Goal: Task Accomplishment & Management: Complete application form

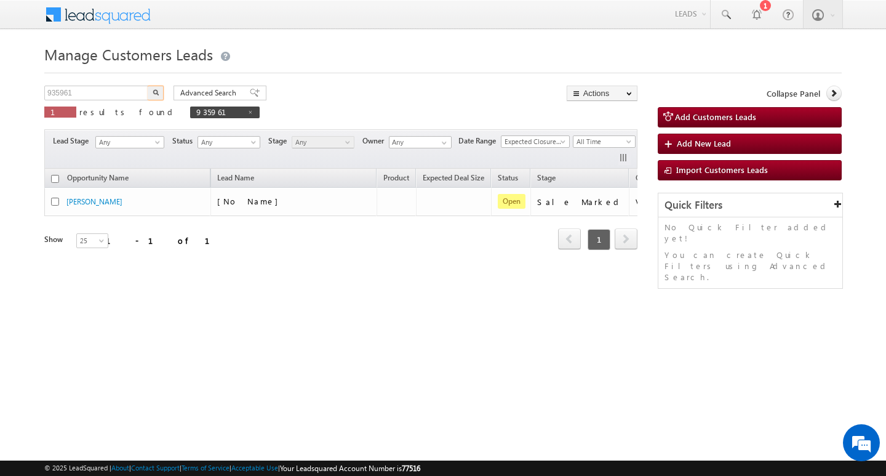
click at [95, 95] on input "935961" at bounding box center [96, 93] width 105 height 15
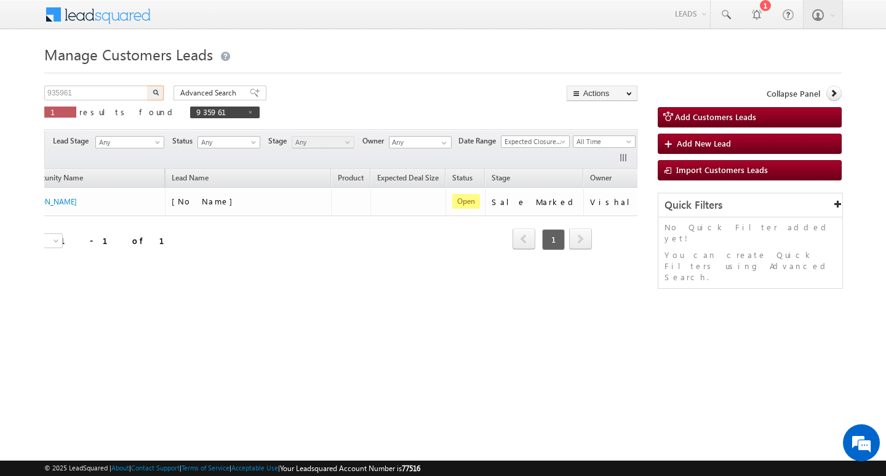
click at [95, 95] on input "935961" at bounding box center [96, 93] width 105 height 15
type input "Search Customers Leads"
click at [105, 92] on input "text" at bounding box center [96, 93] width 105 height 15
paste input "948816"
type input "948816"
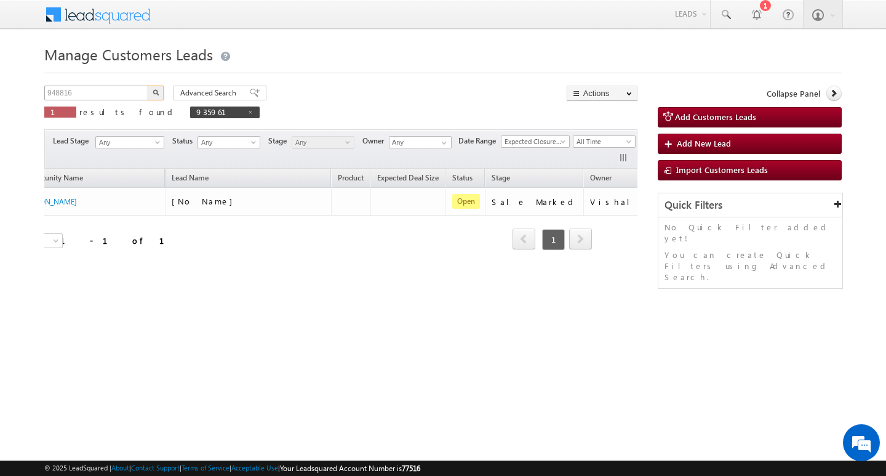
click at [148, 86] on button "button" at bounding box center [156, 93] width 16 height 15
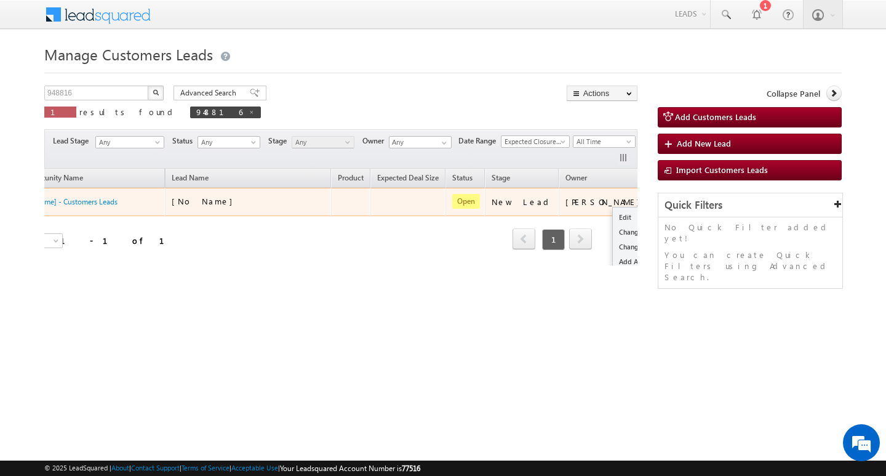
click at [662, 201] on button "button" at bounding box center [668, 201] width 12 height 12
click at [613, 212] on link "Edit" at bounding box center [644, 217] width 62 height 15
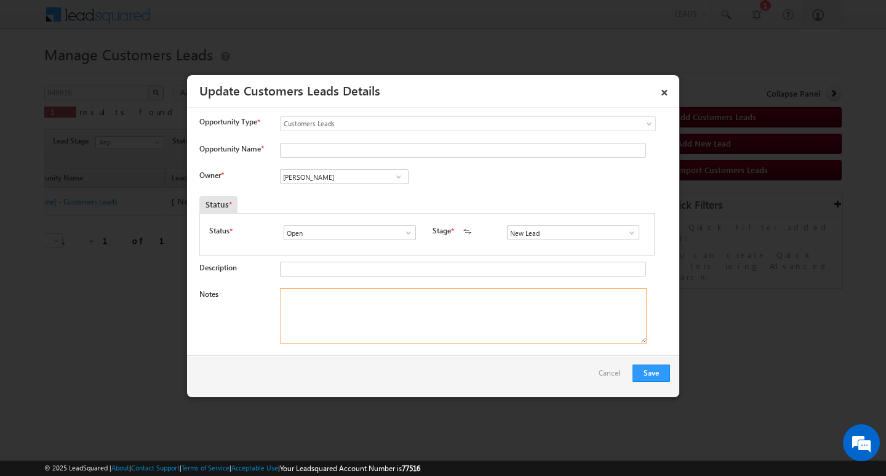
click at [482, 316] on textarea "Notes" at bounding box center [463, 315] width 367 height 55
click at [626, 233] on span at bounding box center [632, 233] width 12 height 10
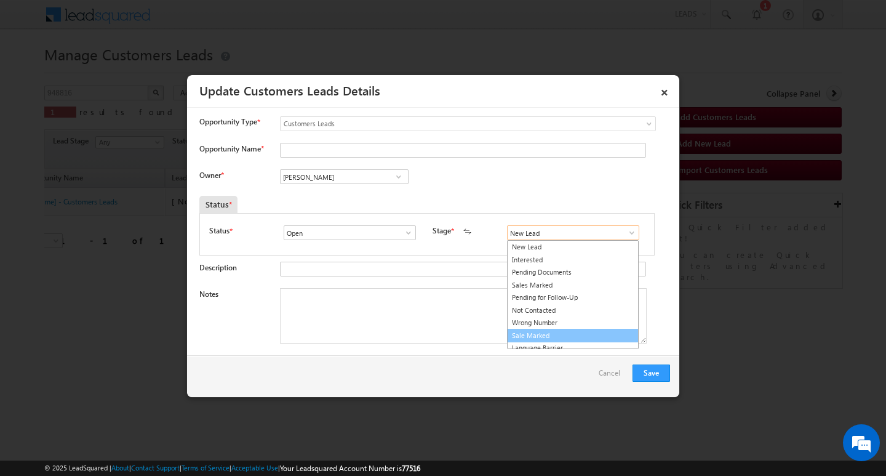
drag, startPoint x: 587, startPoint y: 332, endPoint x: 513, endPoint y: 311, distance: 77.2
click at [586, 332] on link "Sale Marked" at bounding box center [573, 336] width 132 height 14
type input "Sale Marked"
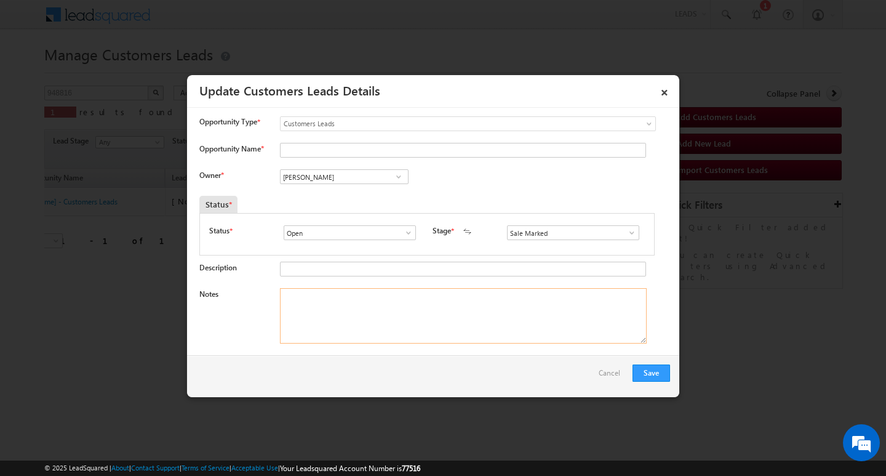
click at [500, 305] on textarea "Notes" at bounding box center [463, 315] width 367 height 55
click at [347, 174] on input "[PERSON_NAME]" at bounding box center [344, 176] width 129 height 15
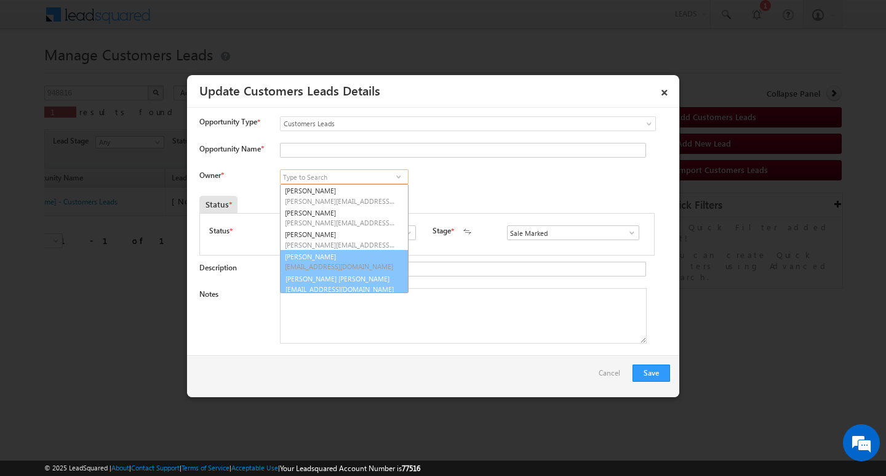
scroll to position [3, 0]
click at [337, 286] on span "[EMAIL_ADDRESS][DOMAIN_NAME]" at bounding box center [340, 285] width 111 height 9
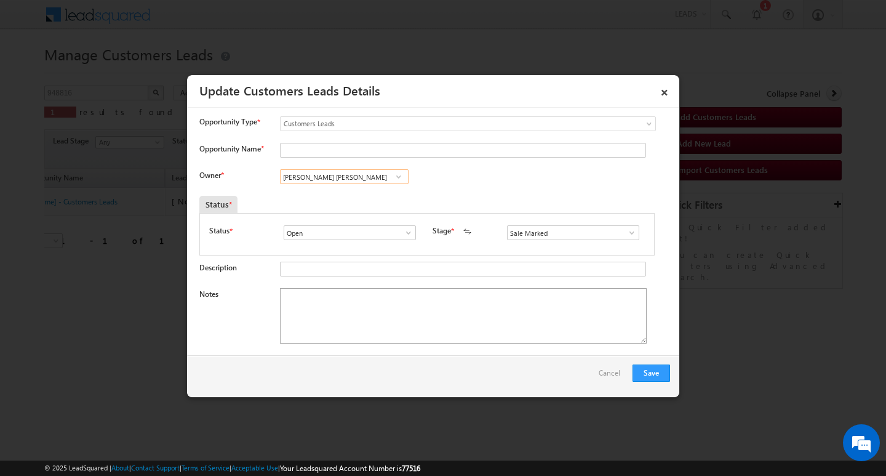
type input "[PERSON_NAME] [PERSON_NAME]"
click at [337, 316] on textarea "Notes" at bounding box center [463, 315] width 367 height 55
click at [359, 172] on input "[PERSON_NAME] [PERSON_NAME]" at bounding box center [344, 176] width 129 height 15
click at [364, 308] on textarea "Notes" at bounding box center [463, 315] width 367 height 55
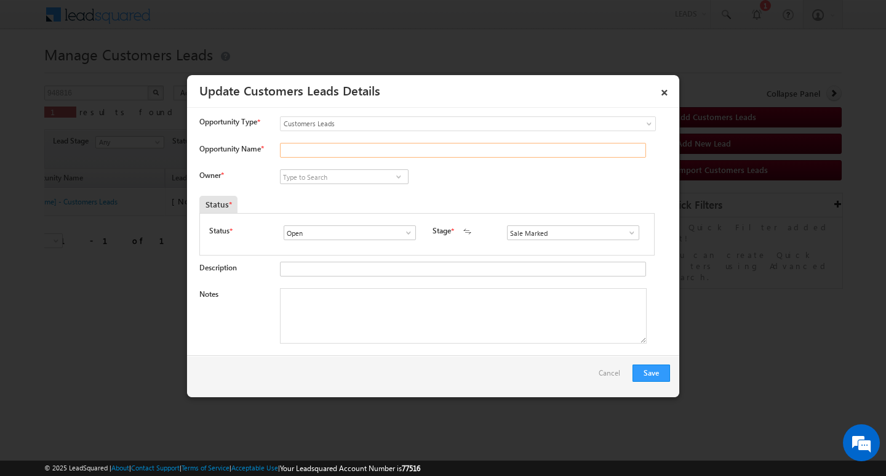
click at [361, 145] on input "Opportunity Name *" at bounding box center [463, 150] width 366 height 15
paste input "[PERSON_NAME]"
type input "[PERSON_NAME]"
click at [386, 341] on textarea "Notes" at bounding box center [463, 315] width 367 height 55
click at [412, 317] on textarea "Notes" at bounding box center [463, 315] width 367 height 55
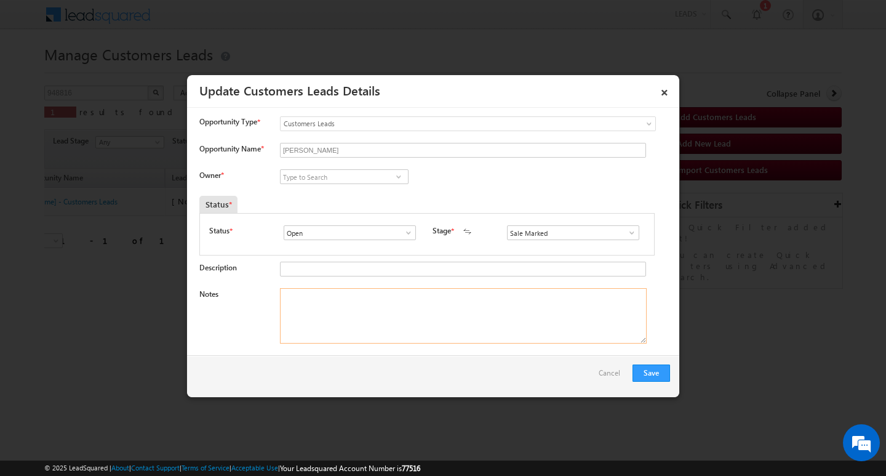
paste textarea "1.5L/ LAKH Customer required top-up loan address rohtak"
type textarea "1.5L/ LAKH Customer required top-up loan address rohtak"
click at [364, 175] on input at bounding box center [344, 176] width 129 height 15
paste input "[PERSON_NAME]"
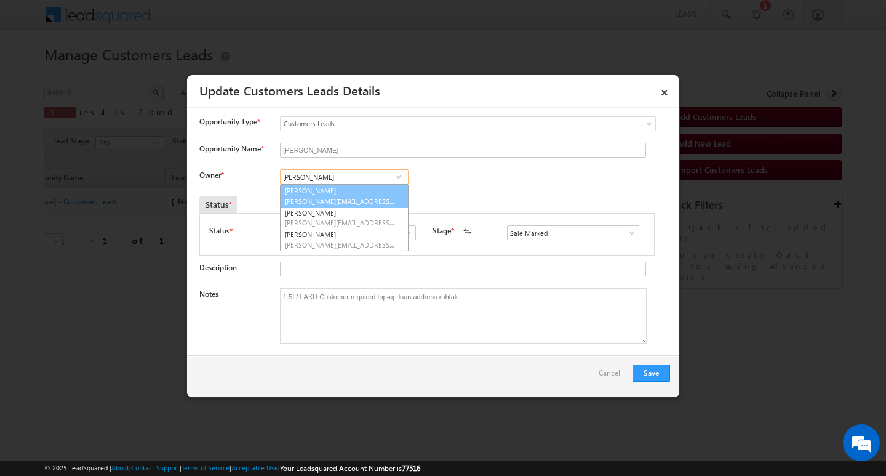
click at [378, 201] on span "[PERSON_NAME][EMAIL_ADDRESS][DOMAIN_NAME]" at bounding box center [340, 200] width 111 height 9
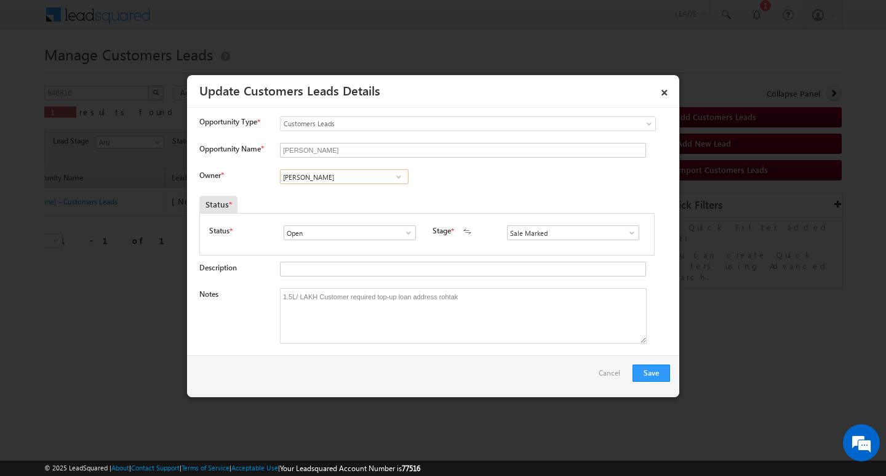
type input "[PERSON_NAME]"
click at [647, 361] on div "Save Cancel" at bounding box center [433, 376] width 492 height 42
click at [649, 370] on button "Save" at bounding box center [652, 372] width 38 height 17
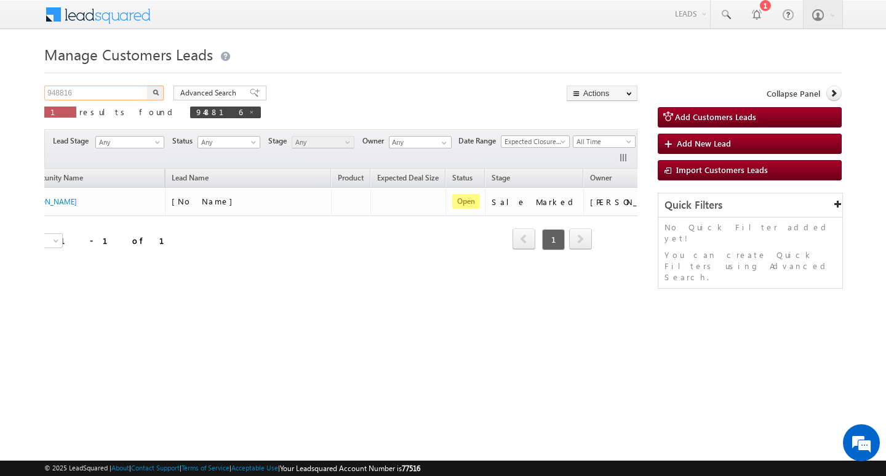
click at [114, 87] on input "948816" at bounding box center [96, 93] width 105 height 15
type input "Search Customers Leads"
click at [118, 89] on input "text" at bounding box center [96, 93] width 105 height 15
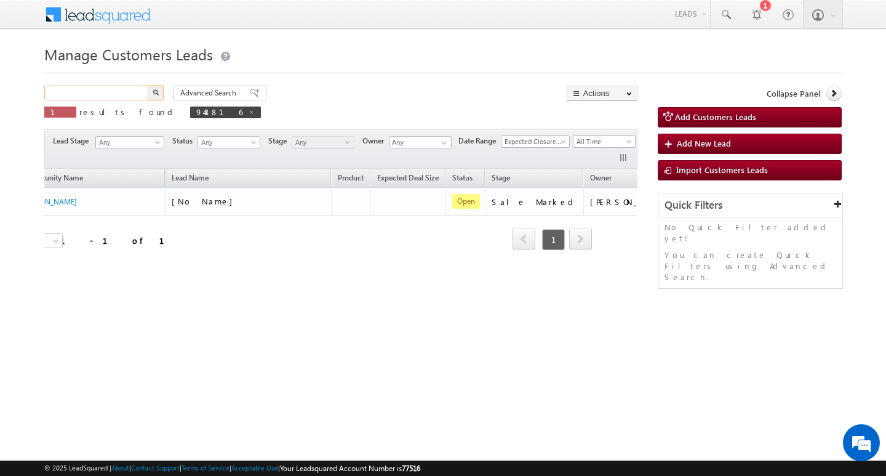
paste input "948856"
type input "948856"
click at [148, 86] on button "button" at bounding box center [156, 93] width 16 height 15
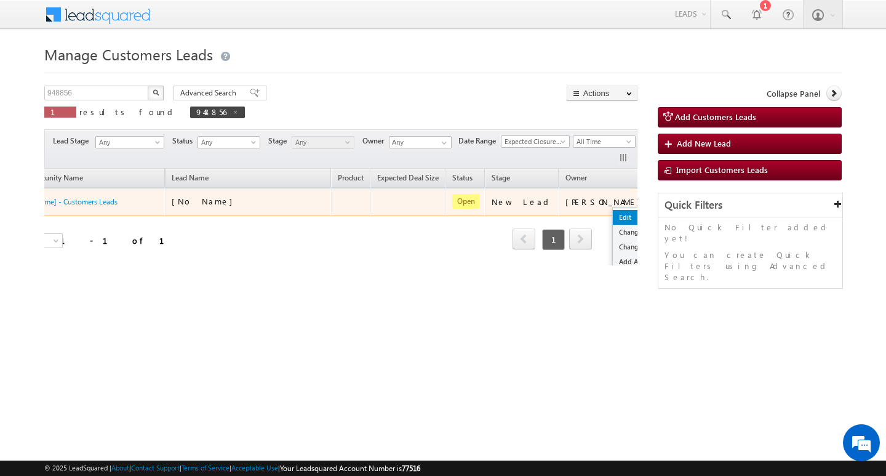
click at [613, 213] on link "Edit" at bounding box center [644, 217] width 62 height 15
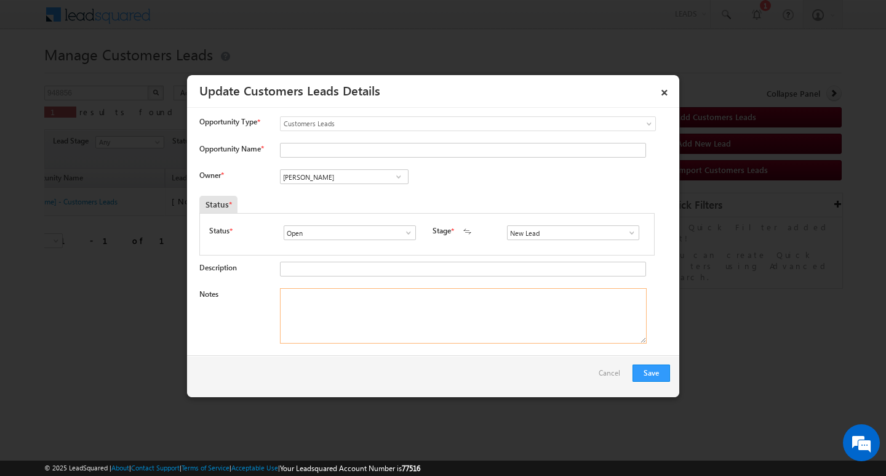
click at [410, 320] on textarea "Notes" at bounding box center [463, 315] width 367 height 55
click at [626, 231] on span at bounding box center [632, 233] width 12 height 10
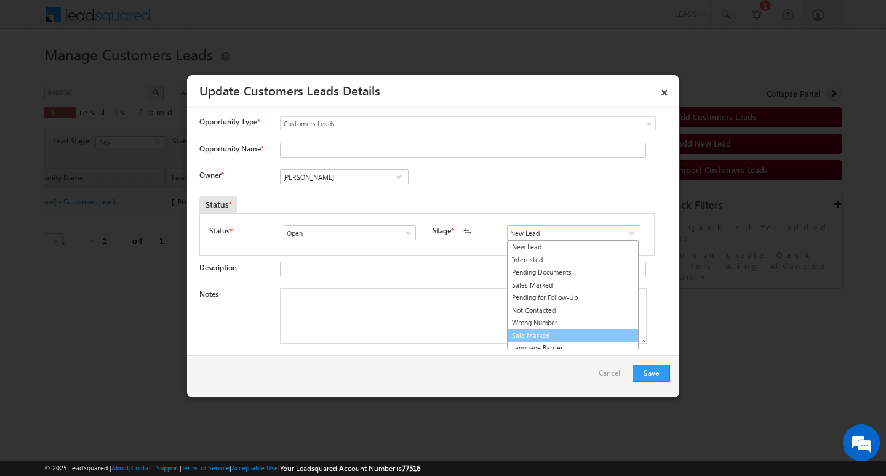
click at [583, 332] on link "Sale Marked" at bounding box center [573, 336] width 132 height 14
type input "Sale Marked"
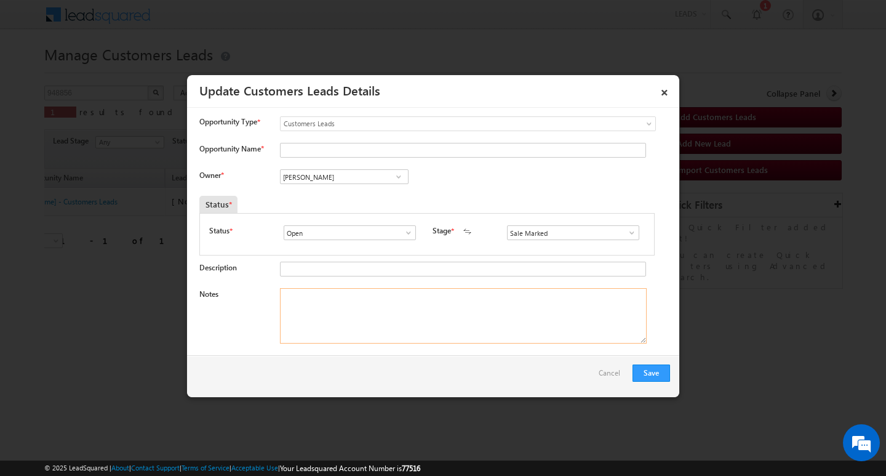
click at [504, 317] on textarea "Notes" at bounding box center [463, 315] width 367 height 55
click at [372, 174] on input "[PERSON_NAME]" at bounding box center [344, 176] width 129 height 15
click at [475, 326] on textarea "Notes" at bounding box center [463, 315] width 367 height 55
paste textarea "2L/ LAKH Customer required top-up loan addressIndore"
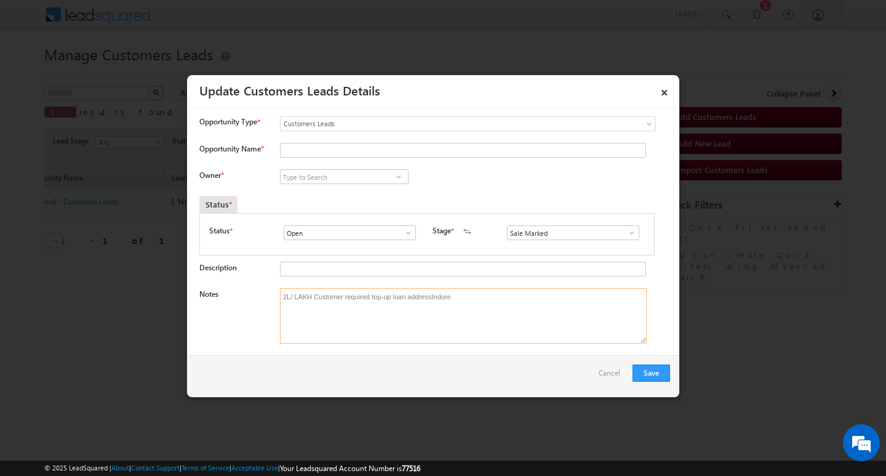
type textarea "2L/ LAKH Customer required top-up loan addressIndore"
click at [378, 174] on input at bounding box center [344, 176] width 129 height 15
paste input "[PERSON_NAME]"
click at [339, 195] on link "[PERSON_NAME] [PERSON_NAME][EMAIL_ADDRESS][DOMAIN_NAME]" at bounding box center [344, 195] width 129 height 23
type input "[PERSON_NAME]"
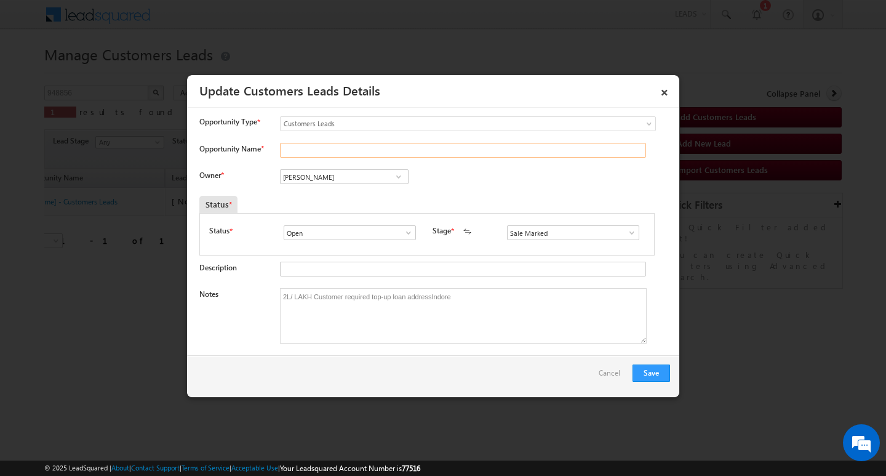
click at [351, 145] on input "Opportunity Name *" at bounding box center [463, 150] width 366 height 15
click at [329, 142] on div "Opportunity Type * Select any Activity Bank Mitra Leads Builders Leads Customer…" at bounding box center [434, 129] width 471 height 26
click at [325, 148] on input "Opportunity Name *" at bounding box center [463, 150] width 366 height 15
click at [324, 149] on input "Opportunity Name *" at bounding box center [463, 150] width 366 height 15
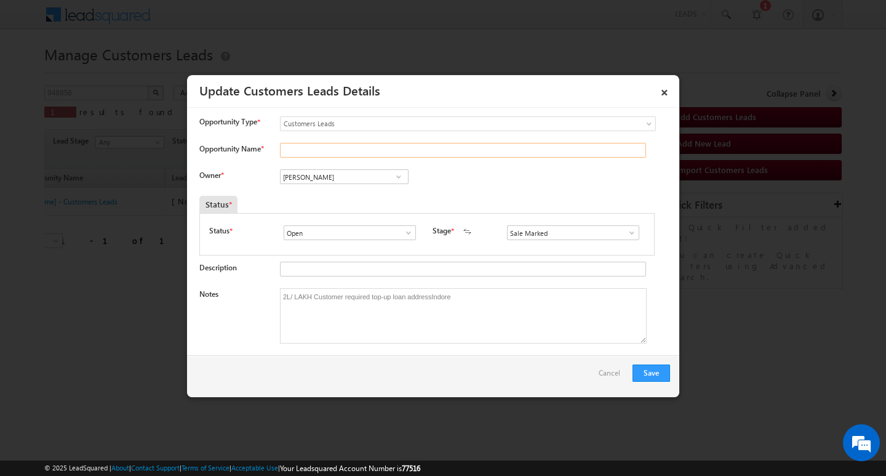
click at [324, 149] on input "Opportunity Name *" at bounding box center [463, 150] width 366 height 15
paste input "[PERSON_NAME]"
type input "[PERSON_NAME]"
click at [644, 369] on button "Save" at bounding box center [652, 372] width 38 height 17
